Goal: Find contact information: Find contact information

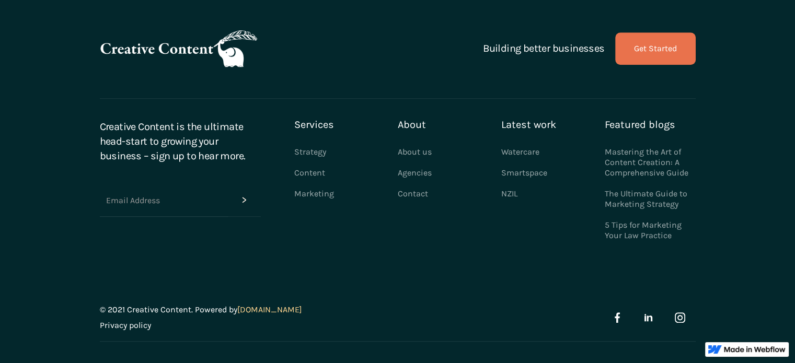
scroll to position [969, 0]
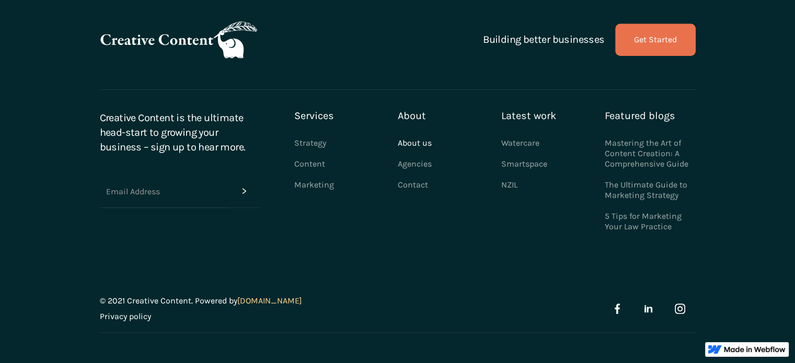
click at [412, 142] on link "About us" at bounding box center [415, 143] width 34 height 21
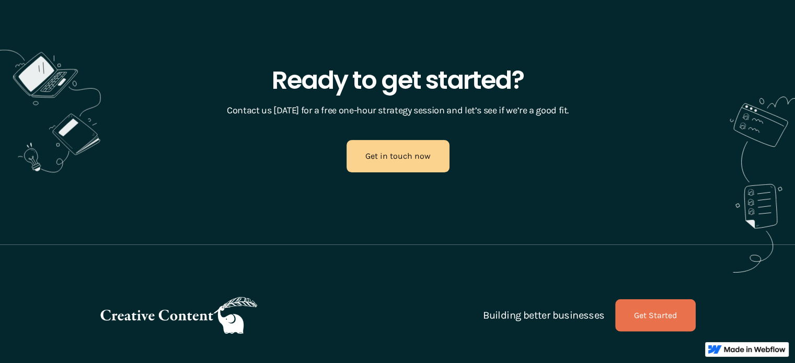
scroll to position [2927, 0]
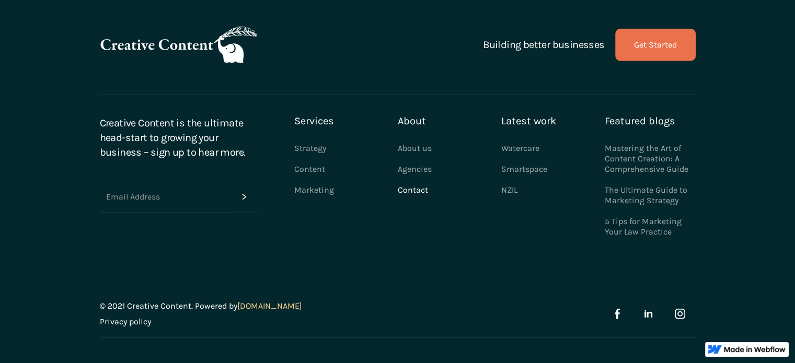
click at [423, 194] on link "Contact" at bounding box center [413, 190] width 30 height 21
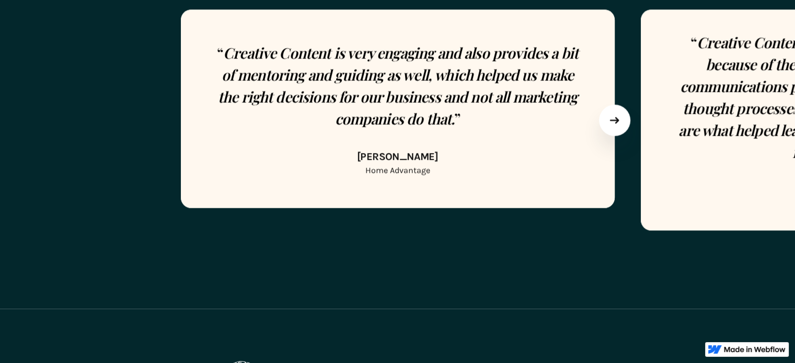
scroll to position [1307, 0]
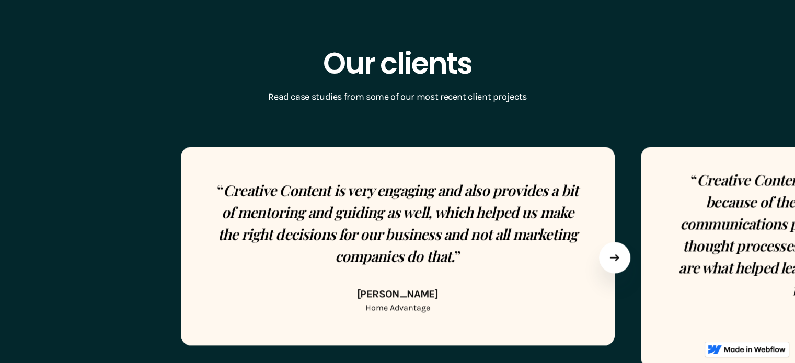
click at [618, 259] on img "next slide" at bounding box center [614, 257] width 10 height 7
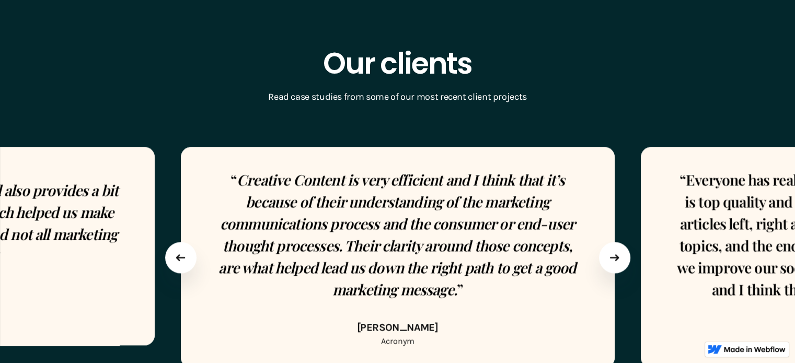
click at [618, 258] on img "next slide" at bounding box center [614, 257] width 10 height 7
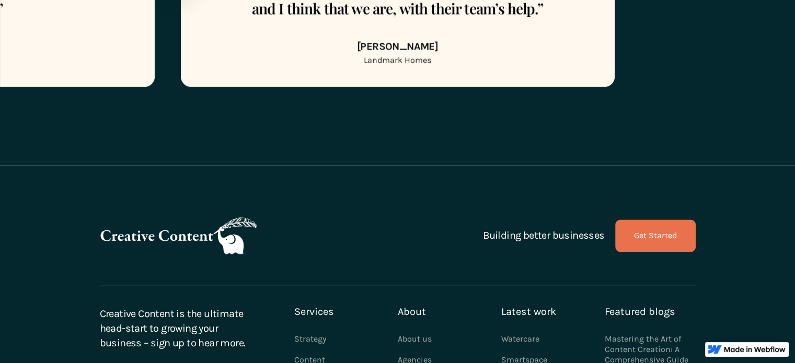
scroll to position [1784, 0]
